Goal: Find specific page/section: Find specific page/section

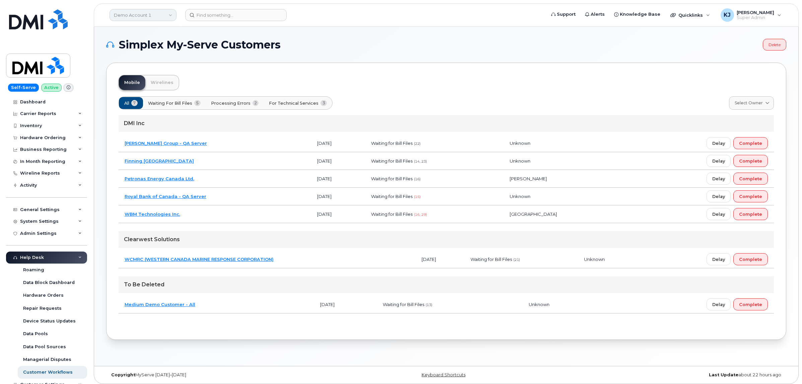
click at [146, 12] on link "Demo Account 1" at bounding box center [142, 15] width 67 height 12
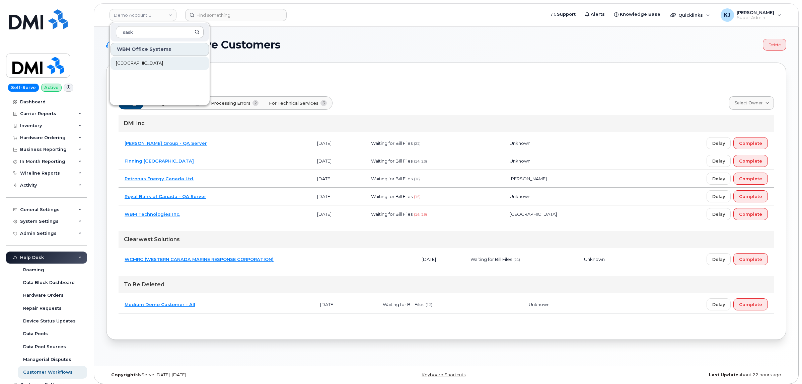
type input "sask"
click at [145, 57] on link "[GEOGRAPHIC_DATA]" at bounding box center [159, 63] width 98 height 13
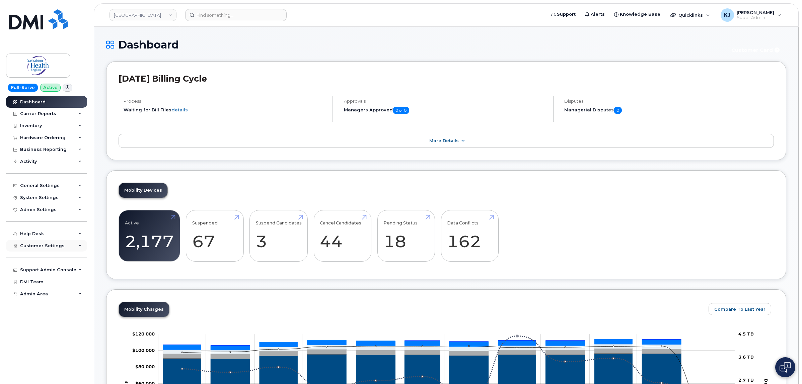
click at [38, 248] on span "Customer Settings" at bounding box center [42, 245] width 45 height 5
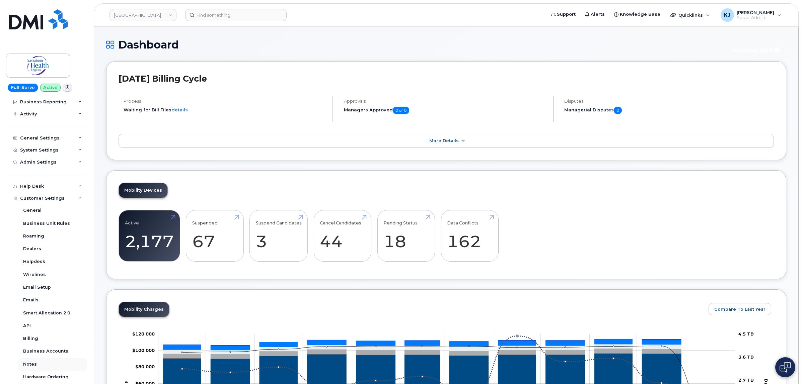
scroll to position [110, 0]
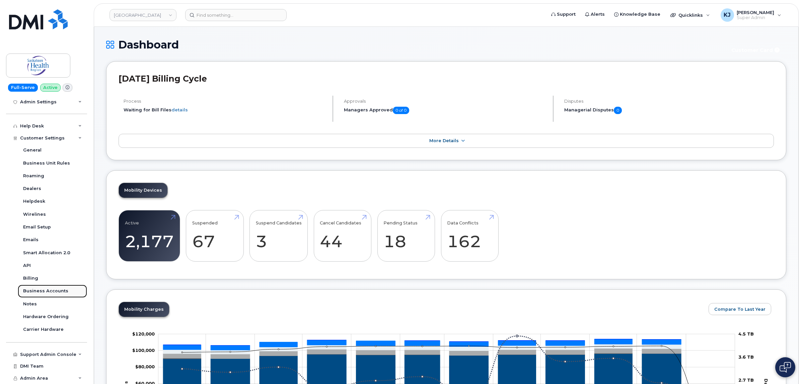
click at [45, 290] on div "Business Accounts" at bounding box center [45, 291] width 45 height 6
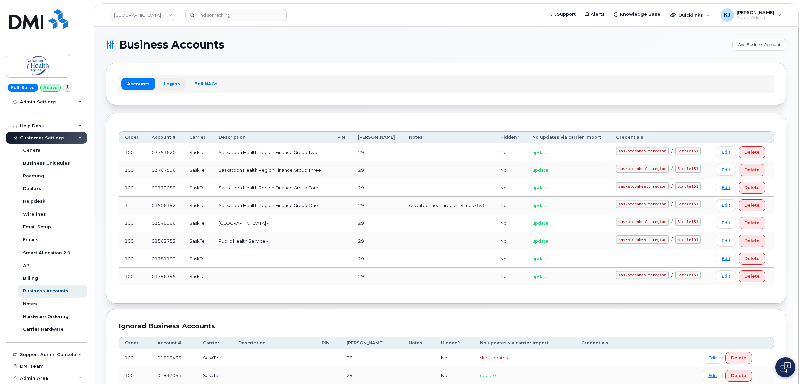
click at [169, 84] on link "Logins" at bounding box center [172, 84] width 28 height 12
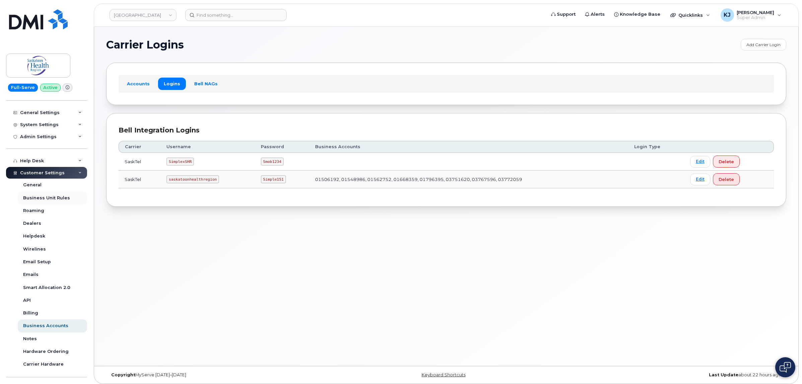
scroll to position [26, 0]
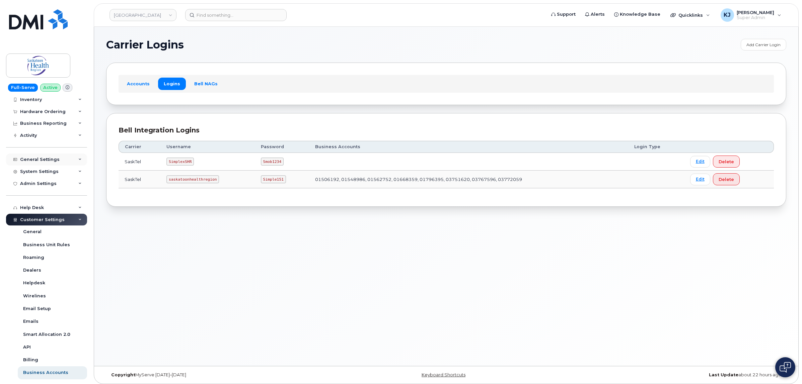
click at [57, 161] on div "General Settings" at bounding box center [46, 160] width 81 height 12
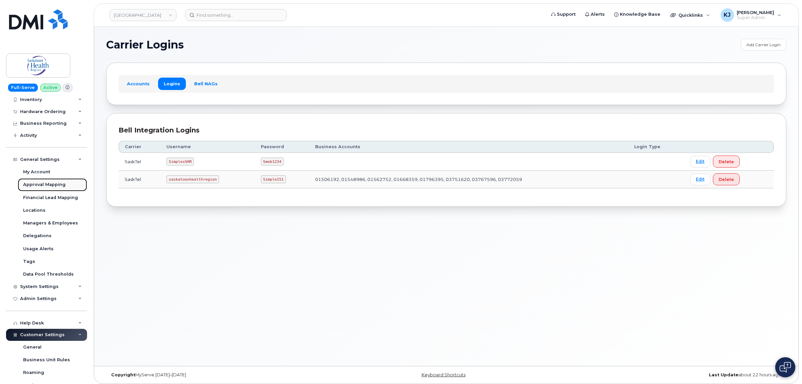
click at [55, 189] on link "Approval Mapping" at bounding box center [52, 184] width 69 height 13
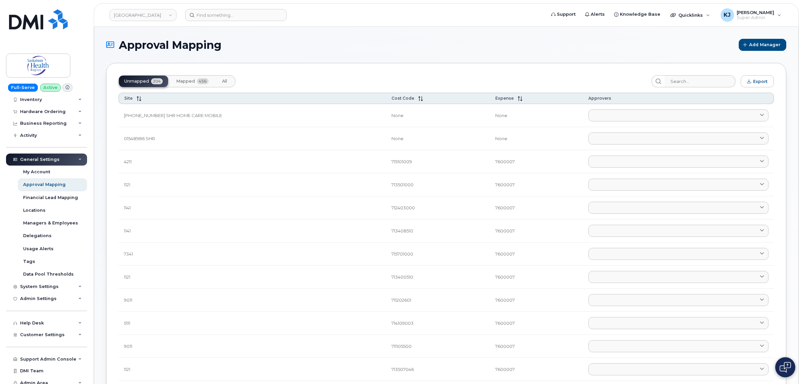
click at [182, 81] on span "Mapped" at bounding box center [185, 81] width 19 height 5
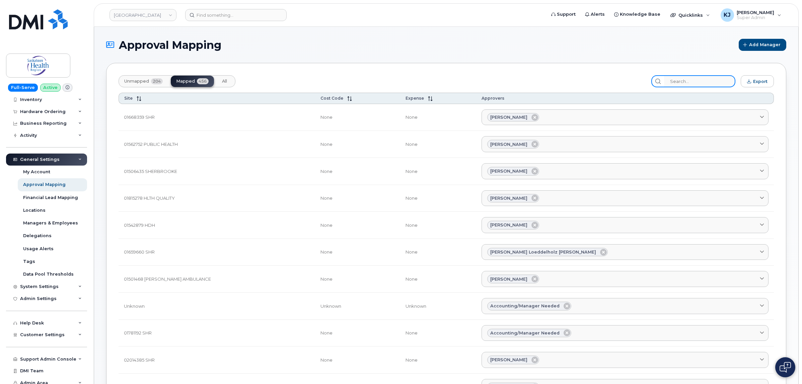
click at [692, 80] on input "search" at bounding box center [699, 81] width 71 height 12
paste input "1141.712201004.7600007"
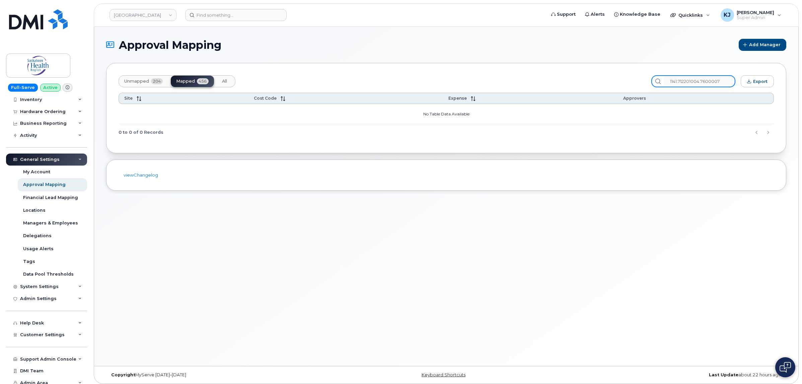
scroll to position [0, 0]
type input "1141.712201004.7600007"
click at [141, 82] on span "Unmapped" at bounding box center [136, 81] width 25 height 5
click at [197, 80] on button "Mapped 456" at bounding box center [192, 81] width 43 height 11
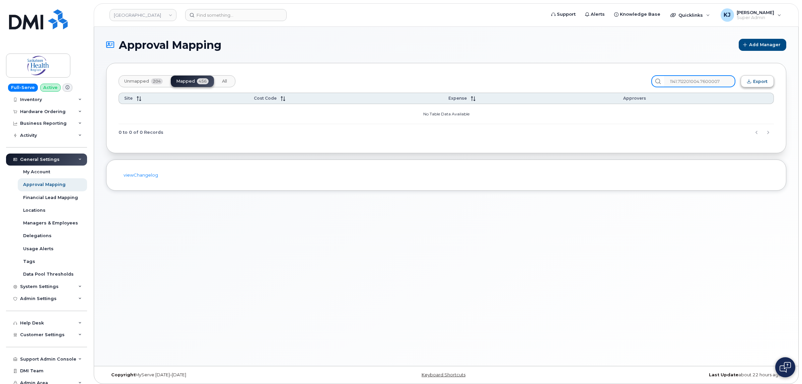
scroll to position [0, 0]
drag, startPoint x: 677, startPoint y: 82, endPoint x: 772, endPoint y: 84, distance: 95.4
click at [772, 84] on div "Unmapped 204 Mapped 456 All 1141.712201004.7600007 Export" at bounding box center [446, 81] width 655 height 12
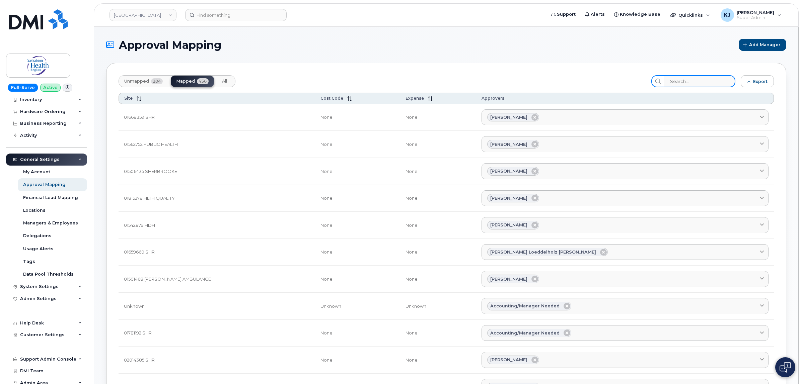
scroll to position [0, 0]
click at [712, 85] on input "search" at bounding box center [699, 81] width 71 height 12
paste input "712201004"
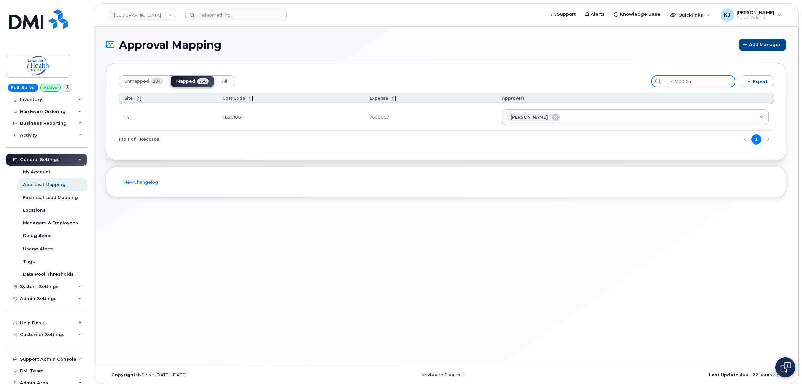
type input "712201004"
drag, startPoint x: 119, startPoint y: 119, endPoint x: 587, endPoint y: 171, distance: 470.9
click at [587, 171] on section "Approval Mapping Add Manager Unmapped 204 Mapped 456 All 712201004 Export Site …" at bounding box center [446, 118] width 680 height 159
click at [294, 68] on div "Unmapped 204 Mapped 456 All 712201004 Export Site Cost Code Expense Approvers 1…" at bounding box center [446, 111] width 680 height 97
drag, startPoint x: 136, startPoint y: 76, endPoint x: 491, endPoint y: 134, distance: 360.3
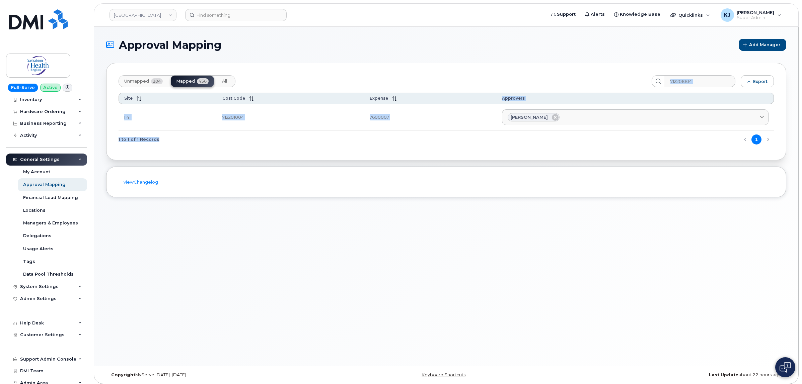
click at [491, 146] on div "Approval Mapping Add Manager Unmapped 204 Mapped 456 All 712201004 Export Site …" at bounding box center [446, 196] width 704 height 339
click at [478, 138] on div "1 to 1 of 1 Records 1" at bounding box center [446, 139] width 655 height 17
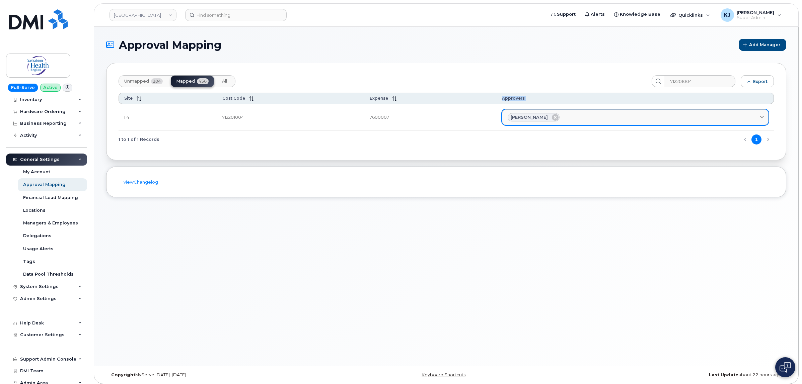
drag, startPoint x: 121, startPoint y: 114, endPoint x: 633, endPoint y: 118, distance: 511.9
click at [633, 118] on tr "1141 712201004 7600007 [PERSON_NAME] Accounting/Manager Needed [EMAIL_ADDRESS][…" at bounding box center [446, 117] width 655 height 27
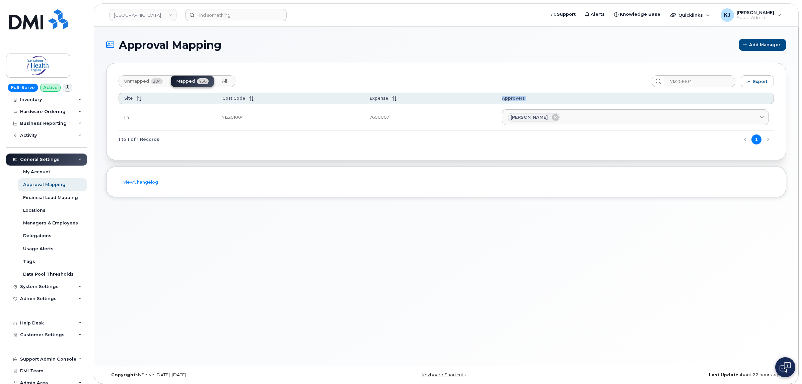
copy table "Site Cost Code Expense Approvers"
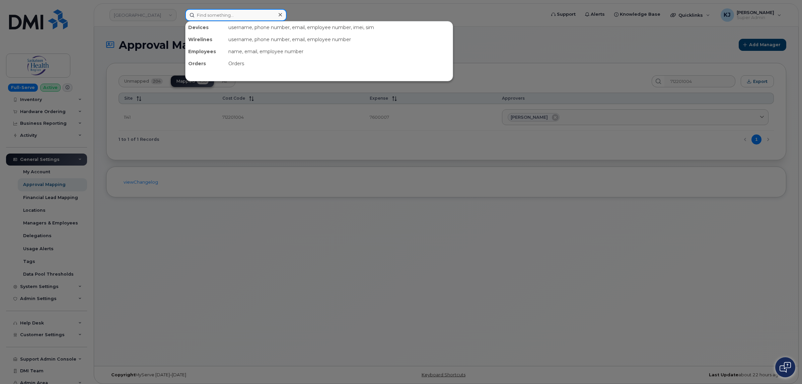
click at [213, 13] on input at bounding box center [235, 15] width 101 height 12
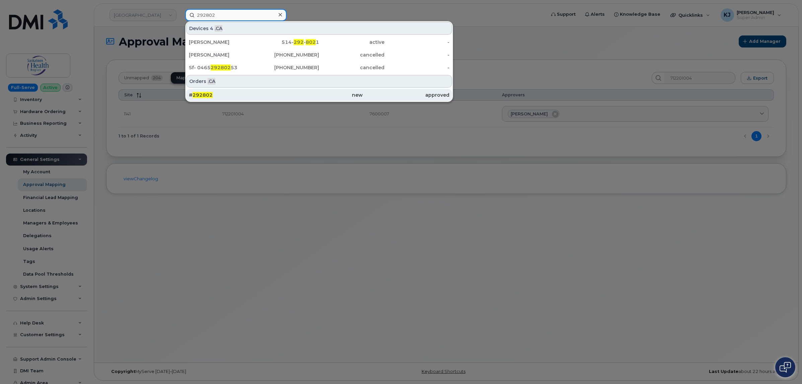
type input "292802"
click at [227, 96] on div "# 292802" at bounding box center [232, 95] width 87 height 7
